Goal: Information Seeking & Learning: Learn about a topic

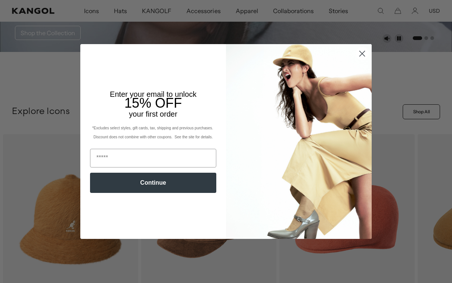
click at [362, 60] on circle "Close dialog" at bounding box center [362, 53] width 12 height 12
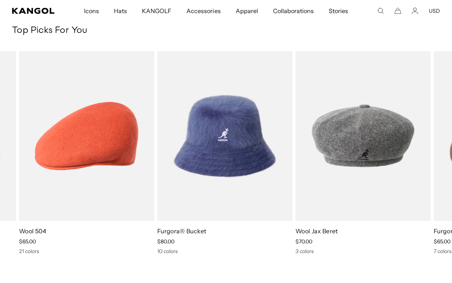
scroll to position [0, 154]
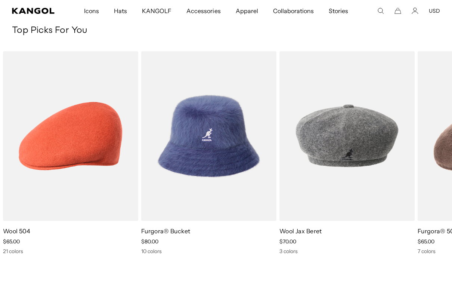
click at [0, 0] on img "1 of 10" at bounding box center [0, 0] width 0 height 0
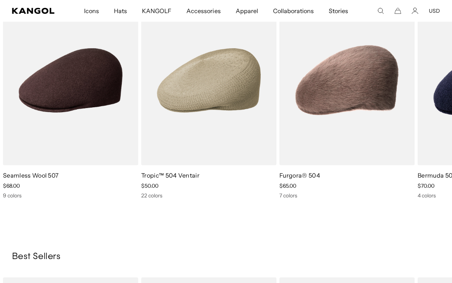
click at [0, 0] on img "2 of 5" at bounding box center [0, 0] width 0 height 0
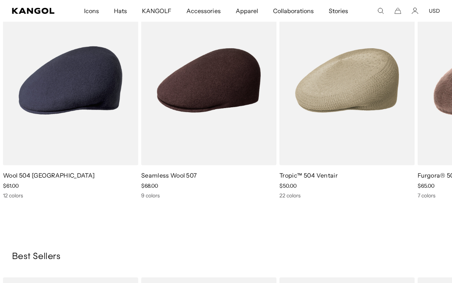
click at [0, 0] on img "1 of 5" at bounding box center [0, 0] width 0 height 0
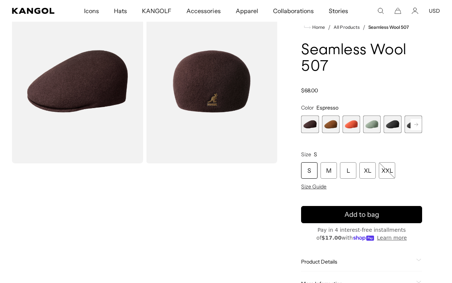
scroll to position [0, 154]
click at [310, 123] on span "1 of 9" at bounding box center [310, 125] width 18 height 18
click at [314, 122] on span "1 of 9" at bounding box center [310, 125] width 18 height 18
click at [315, 121] on span "1 of 9" at bounding box center [310, 125] width 18 height 18
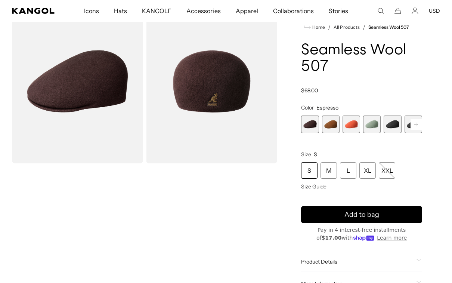
click at [315, 121] on span "1 of 9" at bounding box center [310, 125] width 18 height 18
click at [312, 114] on fieldset "Color Espresso Previous Next Espresso Variant sold out or unavailable Rustic Ca…" at bounding box center [361, 118] width 121 height 29
click at [369, 169] on div "XL" at bounding box center [368, 170] width 16 height 16
click at [327, 119] on span "2 of 9" at bounding box center [331, 125] width 18 height 18
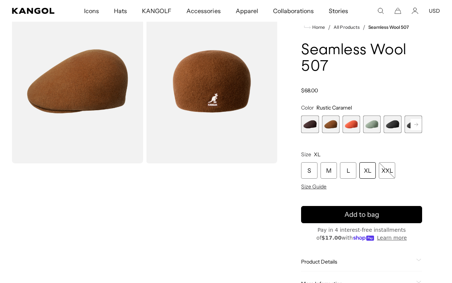
scroll to position [0, 154]
click at [310, 127] on span "1 of 9" at bounding box center [310, 125] width 18 height 18
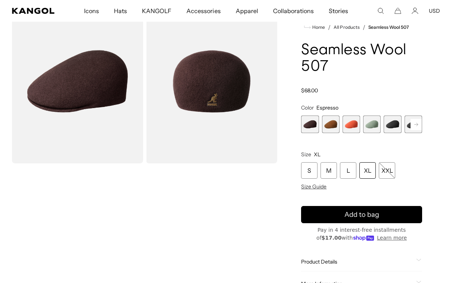
click at [414, 122] on rect at bounding box center [416, 124] width 11 height 11
click at [372, 123] on span "5 of 9" at bounding box center [372, 125] width 18 height 18
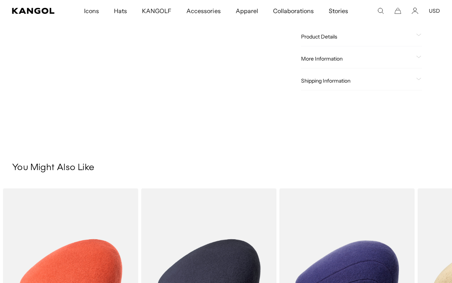
scroll to position [276, 0]
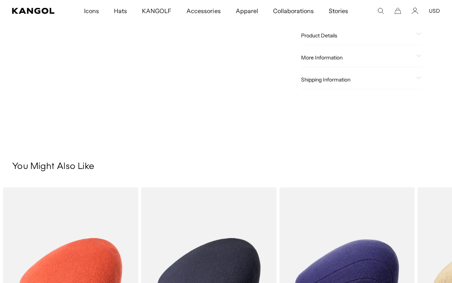
click at [315, 32] on span "Product Details" at bounding box center [357, 35] width 112 height 7
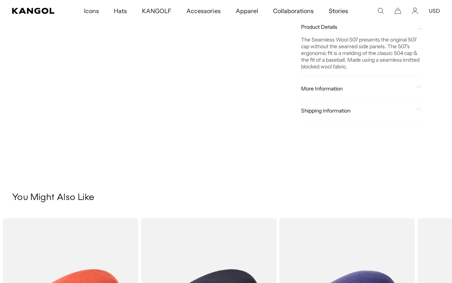
scroll to position [0, 154]
click at [321, 90] on span "More Information" at bounding box center [357, 88] width 112 height 7
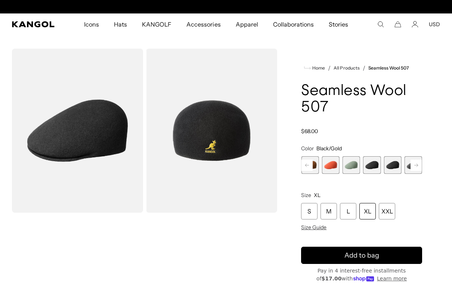
scroll to position [0, 0]
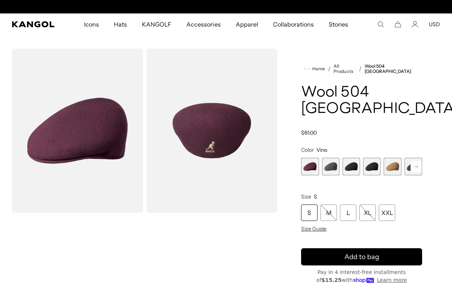
scroll to position [0, 154]
click at [412, 161] on rect at bounding box center [416, 166] width 11 height 11
click at [395, 158] on span "6 of 12" at bounding box center [393, 167] width 18 height 18
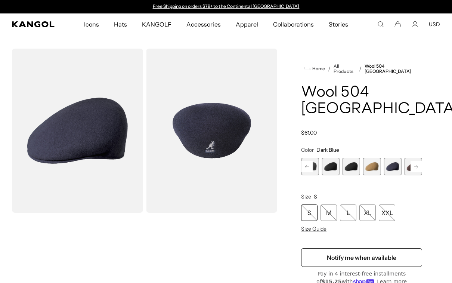
click at [414, 161] on rect at bounding box center [416, 166] width 11 height 11
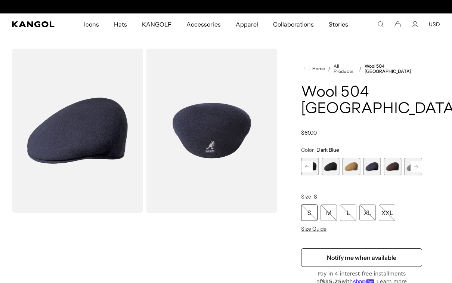
scroll to position [0, 154]
click at [377, 158] on span "6 of 12" at bounding box center [372, 167] width 18 height 18
click at [366, 158] on span "6 of 12" at bounding box center [372, 167] width 18 height 18
click at [390, 158] on span "7 of 12" at bounding box center [393, 167] width 18 height 18
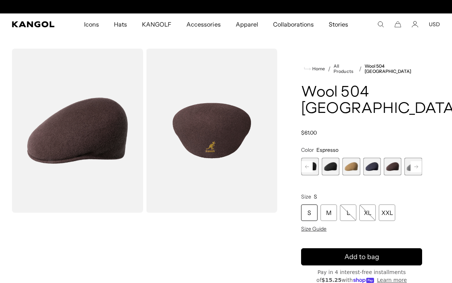
click at [371, 158] on span "6 of 12" at bounding box center [372, 167] width 18 height 18
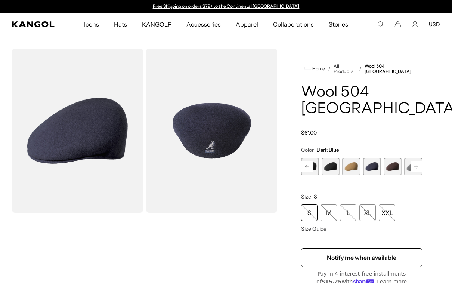
click at [331, 158] on span "4 of 12" at bounding box center [331, 167] width 18 height 18
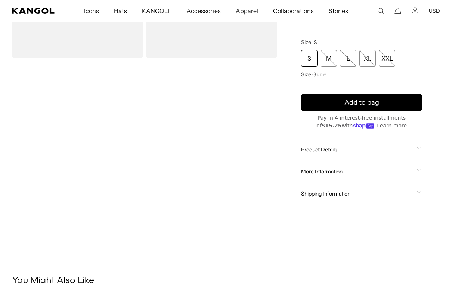
scroll to position [159, 0]
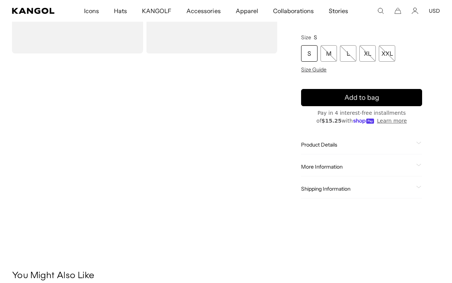
click at [312, 141] on span "Product Details" at bounding box center [357, 144] width 112 height 7
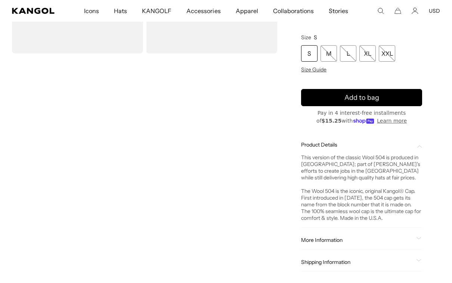
scroll to position [0, 0]
click at [313, 231] on div "More Information Style ID 0258BCUS Shape Ivy Cap Fabrication Wool Felt Material…" at bounding box center [361, 240] width 121 height 19
click at [356, 231] on div "More Information Style ID 0258BCUS Shape Ivy Cap Fabrication Wool Felt Material…" at bounding box center [361, 240] width 121 height 19
click at [430, 243] on div "Home / All Products / Wool 504 USA Wool 504 USA Regular price $61.00 Regular pr…" at bounding box center [361, 88] width 157 height 398
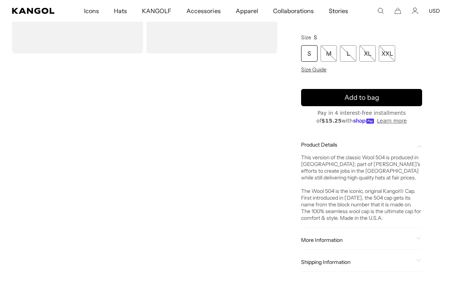
click at [420, 237] on icon at bounding box center [419, 238] width 5 height 3
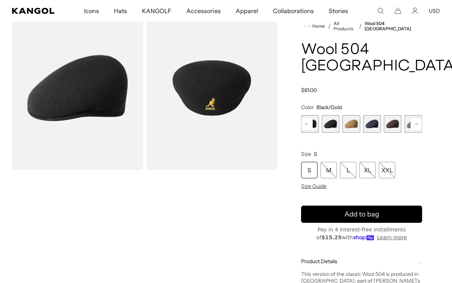
scroll to position [42, 0]
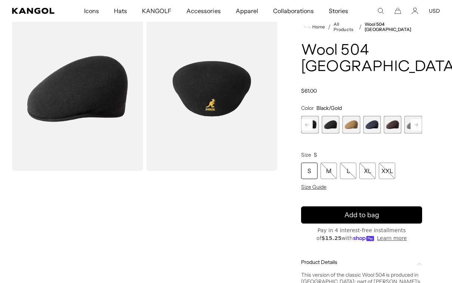
click at [254, 230] on div "Loading..." at bounding box center [145, 263] width 266 height 512
click at [347, 116] on span "5 of 12" at bounding box center [352, 125] width 18 height 18
click at [344, 116] on span "5 of 12" at bounding box center [352, 125] width 18 height 18
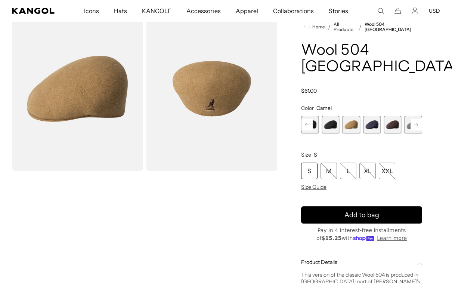
click at [414, 119] on rect at bounding box center [416, 124] width 11 height 11
click at [395, 116] on span "8 of 12" at bounding box center [393, 125] width 18 height 18
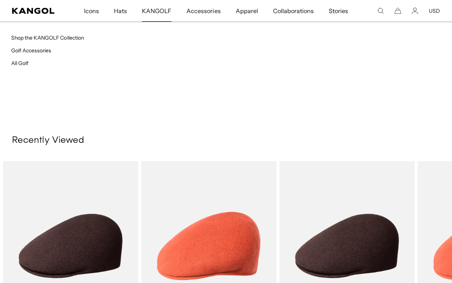
scroll to position [0, 154]
click at [163, 11] on span "KANGOLF" at bounding box center [157, 11] width 30 height 22
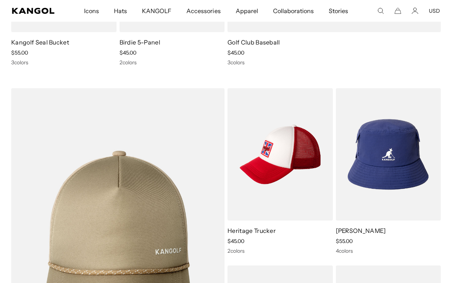
click at [0, 0] on img at bounding box center [0, 0] width 0 height 0
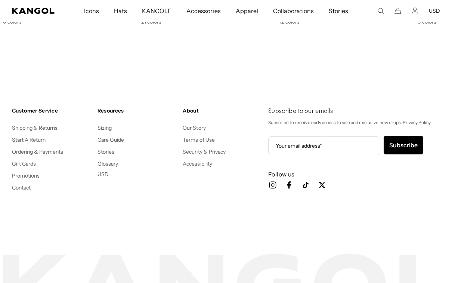
scroll to position [0, 154]
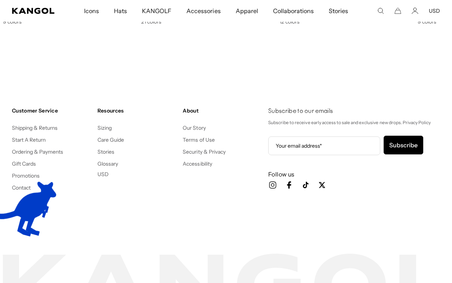
click at [190, 128] on link "Our Story" at bounding box center [194, 128] width 23 height 7
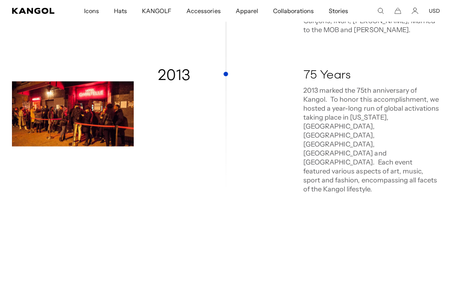
scroll to position [1397, 0]
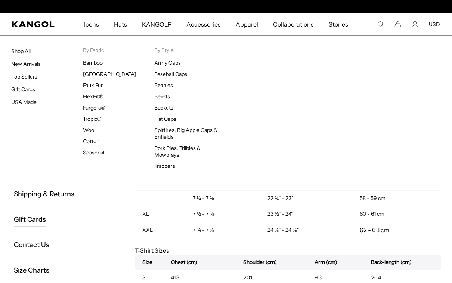
scroll to position [0, 154]
click at [23, 74] on link "Top Sellers" at bounding box center [24, 76] width 26 height 7
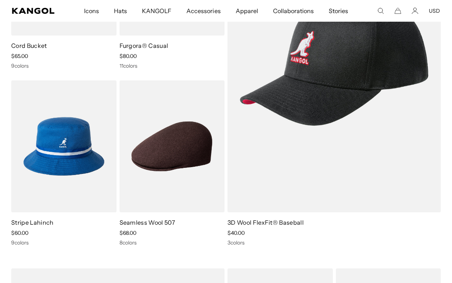
click at [0, 0] on img at bounding box center [0, 0] width 0 height 0
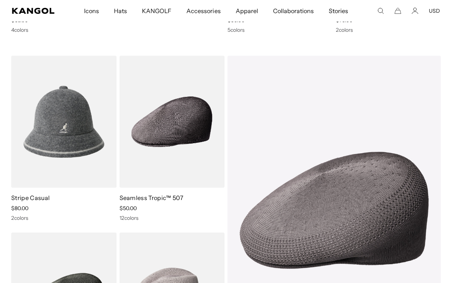
click at [0, 0] on img at bounding box center [0, 0] width 0 height 0
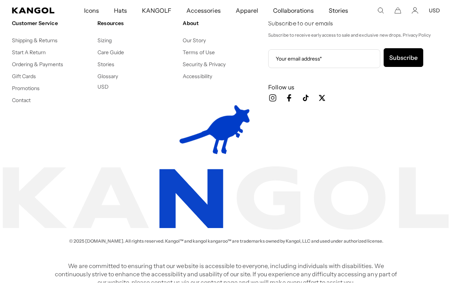
click at [106, 51] on link "Care Guide" at bounding box center [111, 52] width 27 height 7
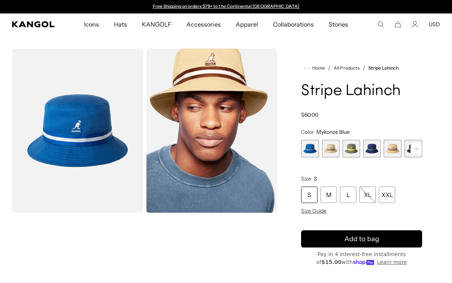
click at [375, 146] on span "4 of 9" at bounding box center [372, 149] width 18 height 18
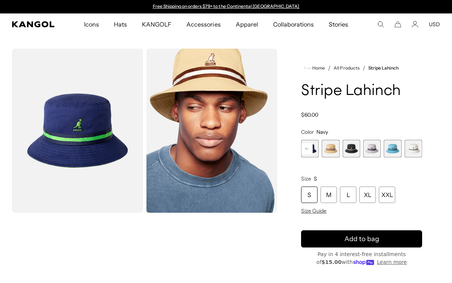
click at [369, 151] on span "7 of 9" at bounding box center [372, 149] width 18 height 18
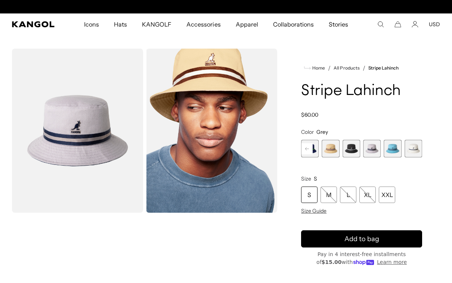
scroll to position [0, 154]
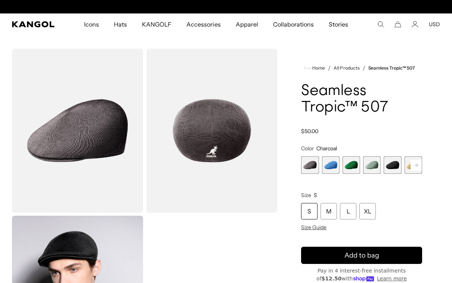
scroll to position [0, 154]
click at [364, 166] on span "4 of 12" at bounding box center [372, 165] width 18 height 18
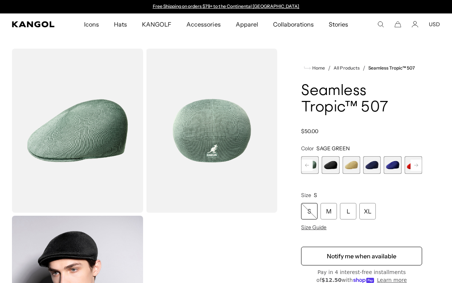
click at [354, 169] on span "6 of 12" at bounding box center [352, 165] width 18 height 18
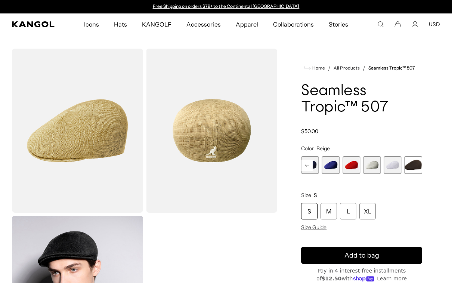
click at [387, 164] on span "11 of 12" at bounding box center [393, 165] width 18 height 18
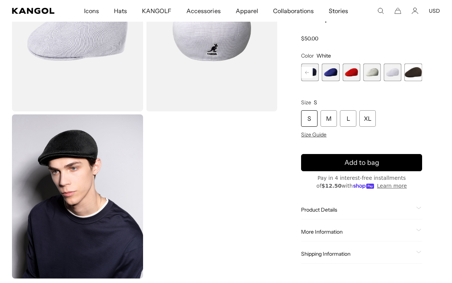
scroll to position [102, 0]
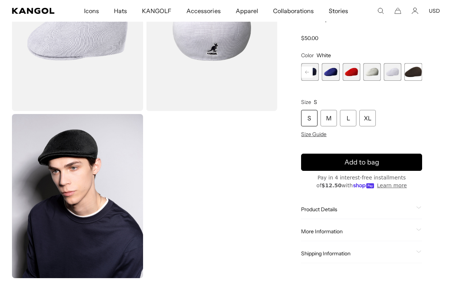
click at [335, 208] on span "Product Details" at bounding box center [357, 209] width 112 height 7
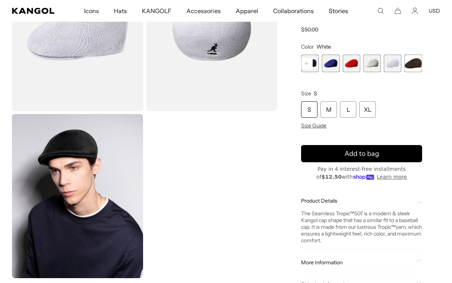
scroll to position [0, 154]
click at [334, 255] on div "More Information Style ID K3569 Shape Ivy Cap Fabrication Tropic Material 65% P…" at bounding box center [361, 262] width 121 height 19
click at [354, 259] on span "More Information" at bounding box center [357, 262] width 112 height 7
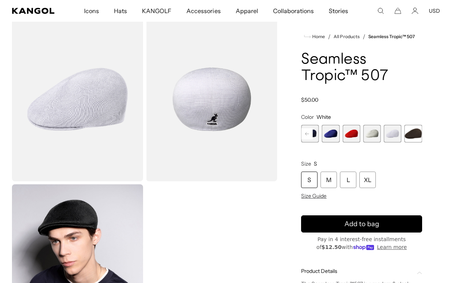
click at [80, 101] on img "Gallery Viewer" at bounding box center [77, 99] width 131 height 164
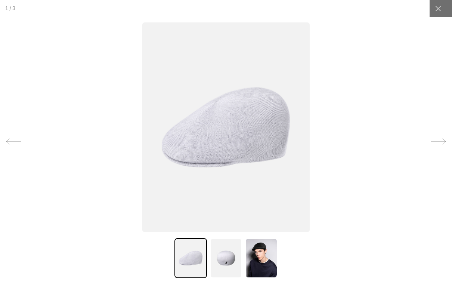
scroll to position [0, 0]
click at [227, 249] on img at bounding box center [226, 258] width 32 height 40
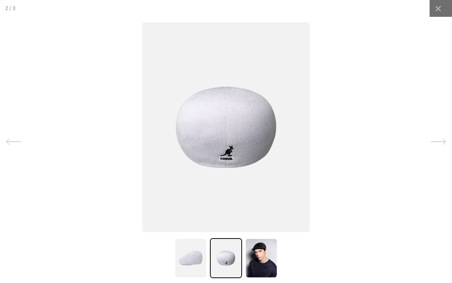
click at [190, 257] on img at bounding box center [191, 258] width 32 height 40
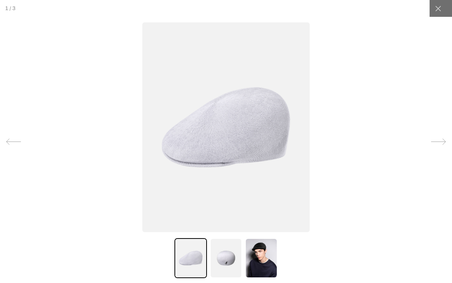
click at [220, 243] on img at bounding box center [226, 258] width 32 height 40
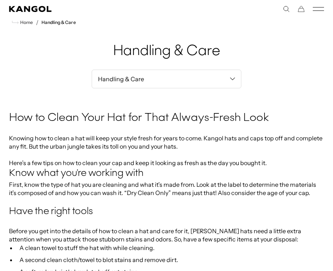
scroll to position [0, 154]
